Goal: Task Accomplishment & Management: Complete application form

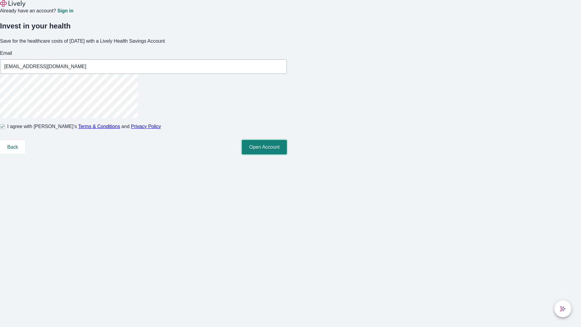
click at [287, 154] on button "Open Account" at bounding box center [264, 147] width 45 height 15
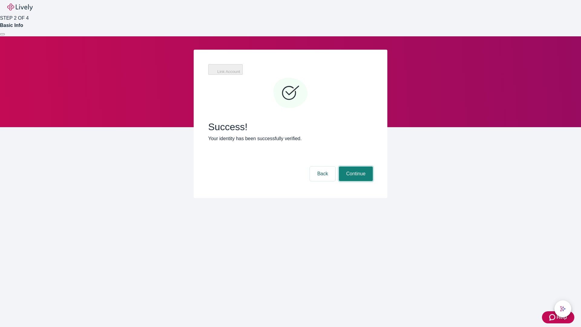
click at [355, 166] on button "Continue" at bounding box center [356, 173] width 34 height 15
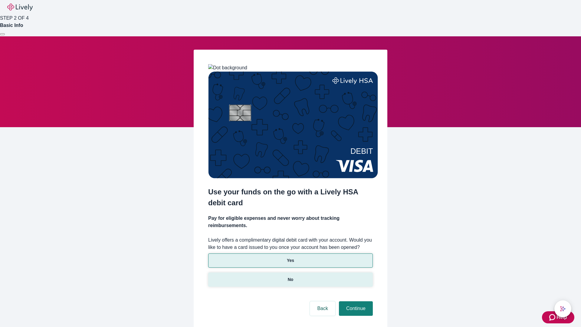
click at [290, 276] on p "No" at bounding box center [291, 279] width 6 height 6
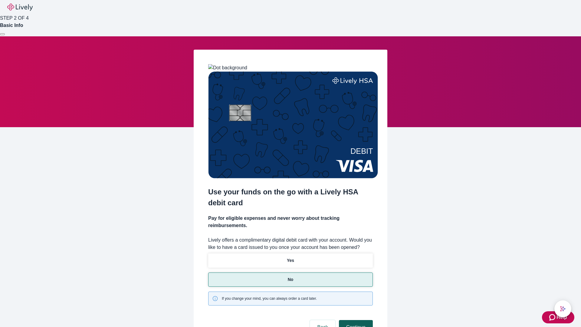
click at [355, 320] on button "Continue" at bounding box center [356, 327] width 34 height 15
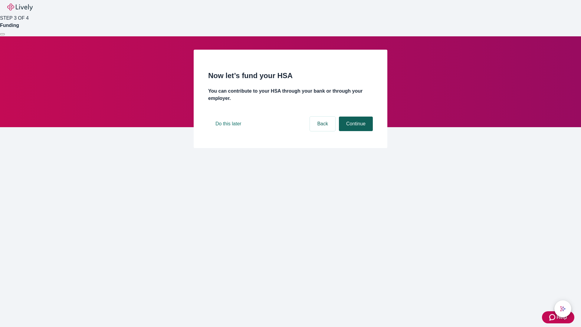
click at [355, 131] on button "Continue" at bounding box center [356, 123] width 34 height 15
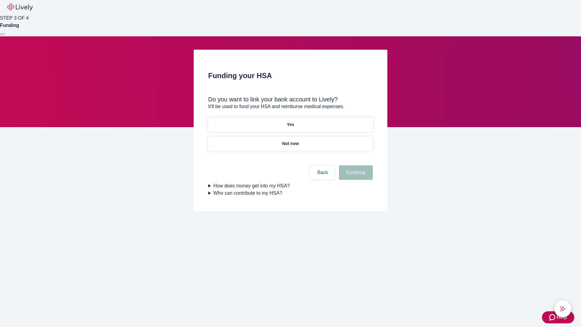
click at [290, 121] on p "Yes" at bounding box center [290, 124] width 7 height 6
click at [355, 165] on button "Continue" at bounding box center [356, 172] width 34 height 15
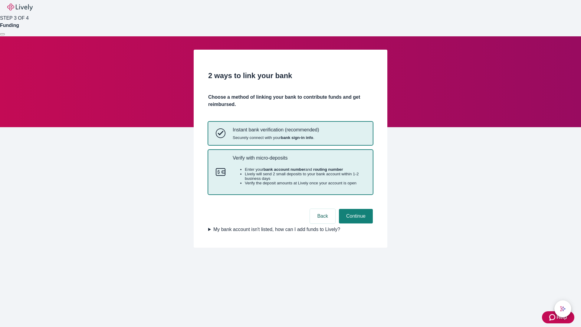
click at [299, 161] on p "Verify with micro-deposits" at bounding box center [299, 158] width 133 height 6
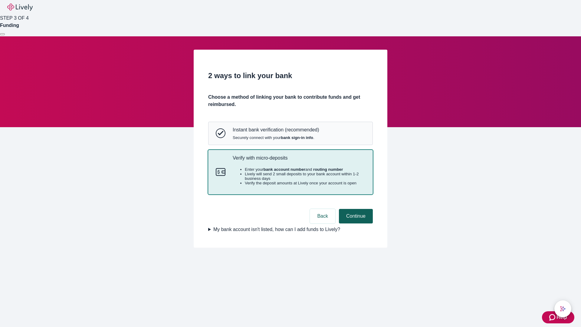
click at [355, 223] on button "Continue" at bounding box center [356, 216] width 34 height 15
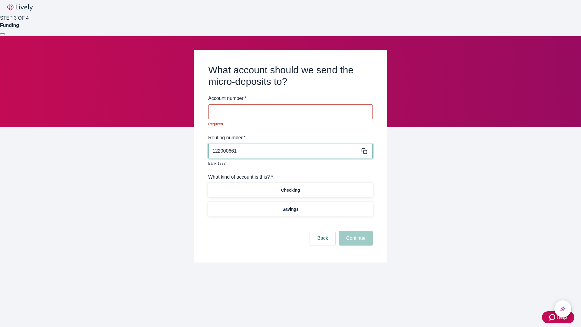
type input "122000661"
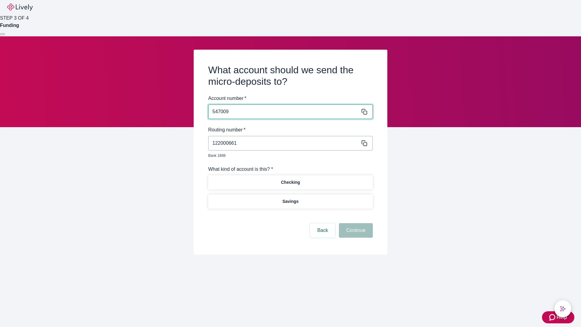
type input "547009"
click at [290, 179] on p "Checking" at bounding box center [290, 182] width 19 height 6
click at [355, 223] on button "Continue" at bounding box center [356, 230] width 34 height 15
